Goal: Task Accomplishment & Management: Use online tool/utility

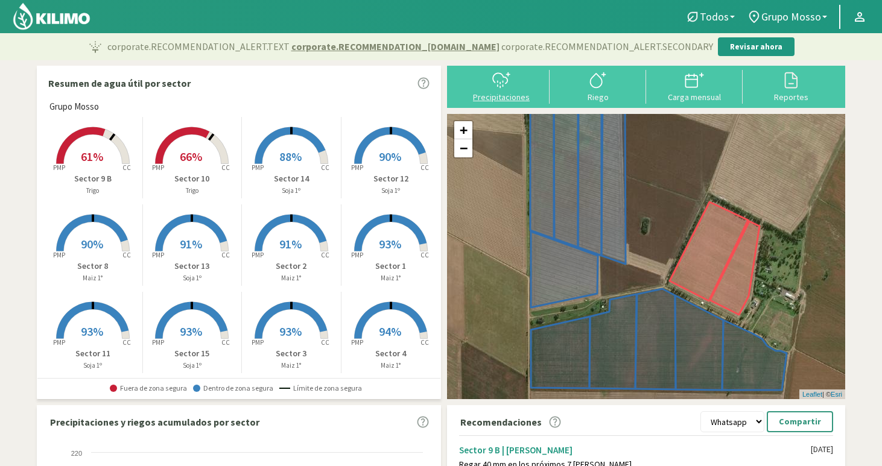
click at [501, 85] on icon at bounding box center [501, 80] width 19 height 19
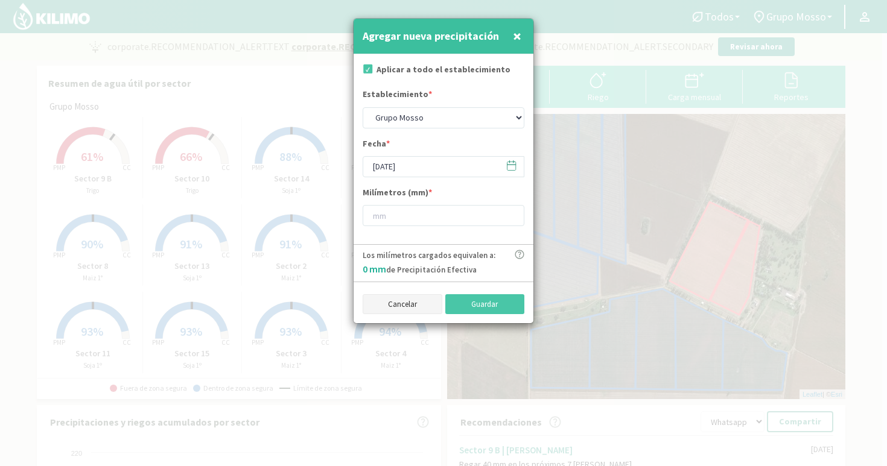
click at [383, 303] on button "Cancelar" at bounding box center [403, 304] width 80 height 21
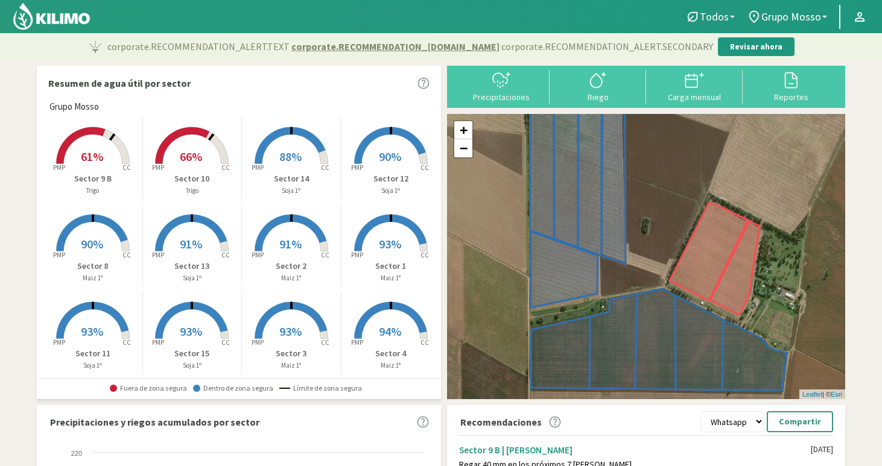
click at [81, 161] on span "61%" at bounding box center [92, 156] width 22 height 15
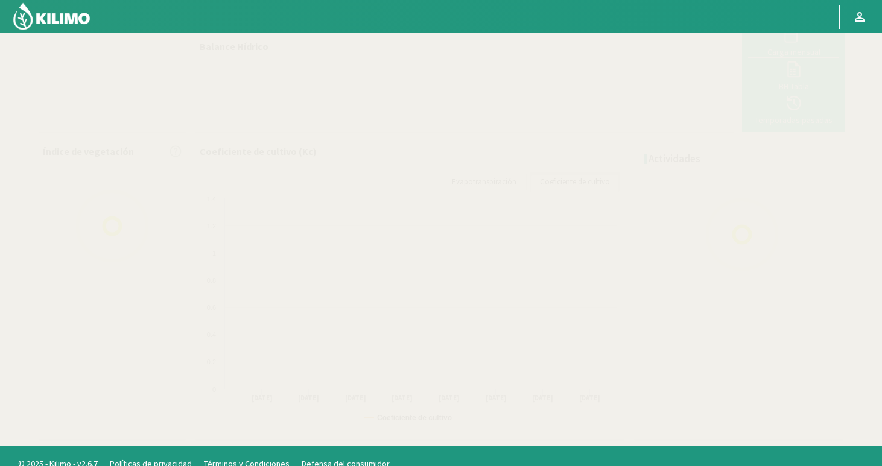
select select "11: Object"
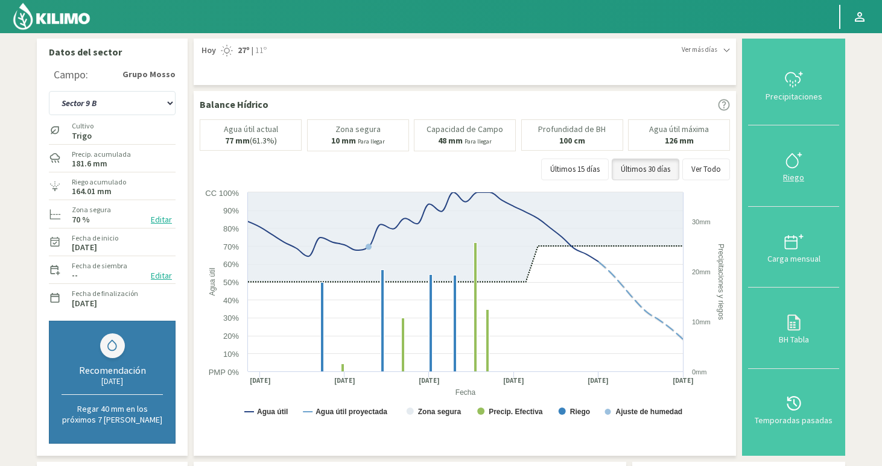
click at [789, 171] on svg-icon at bounding box center [793, 167] width 19 height 11
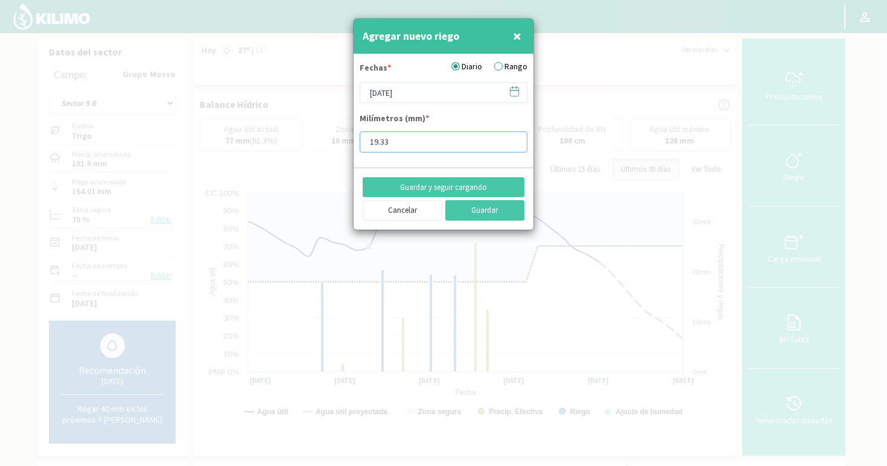
click at [390, 147] on input "19.33" at bounding box center [444, 142] width 168 height 21
type input "19.26"
click at [489, 213] on button "Guardar" at bounding box center [485, 210] width 80 height 21
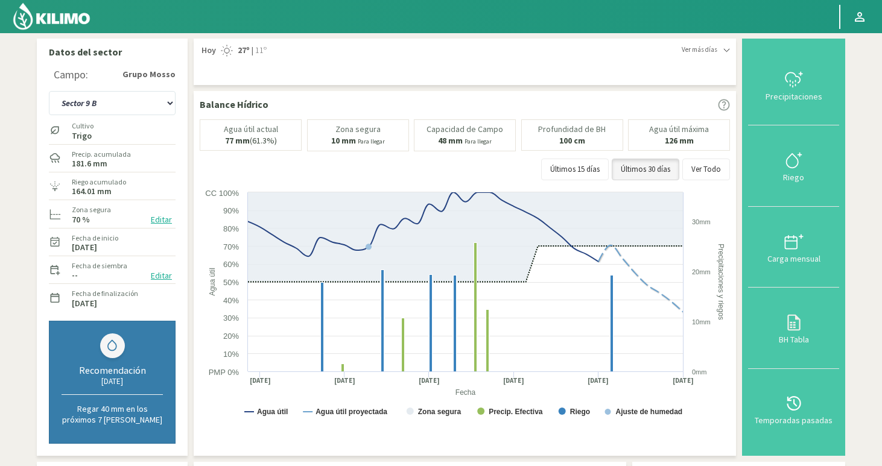
click at [51, 18] on img at bounding box center [51, 16] width 79 height 29
